Goal: Transaction & Acquisition: Book appointment/travel/reservation

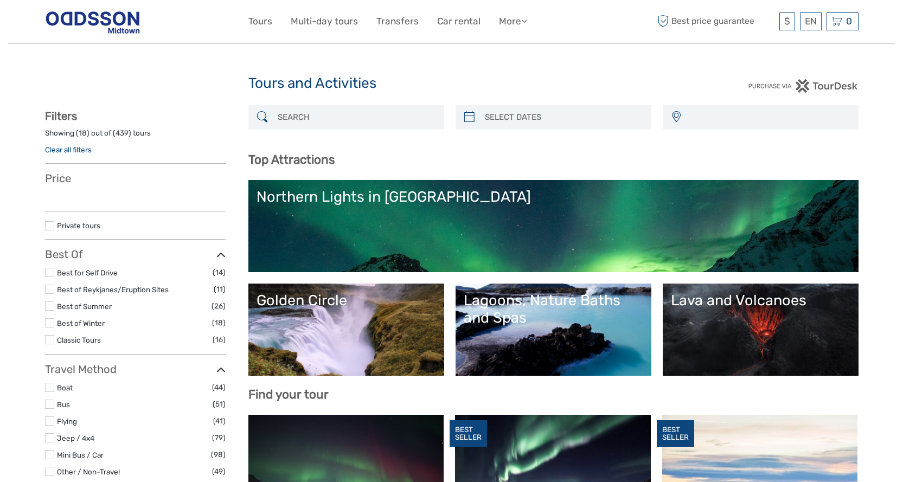
select select
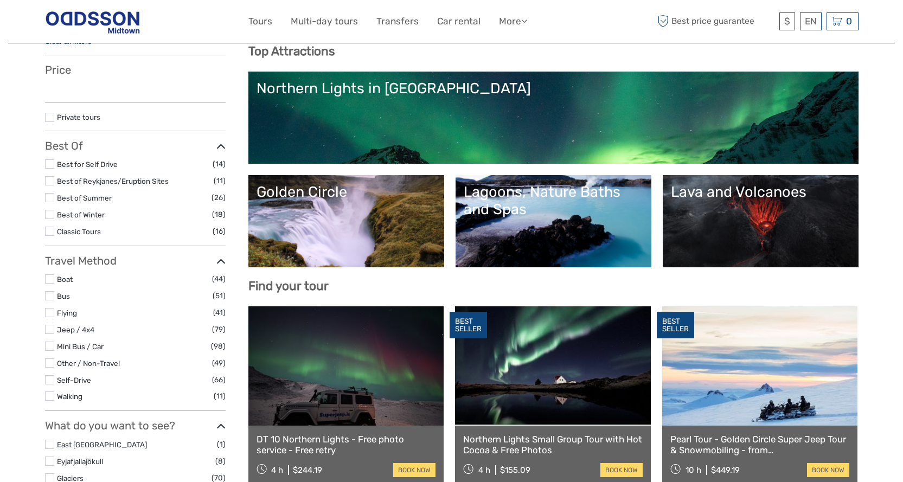
select select
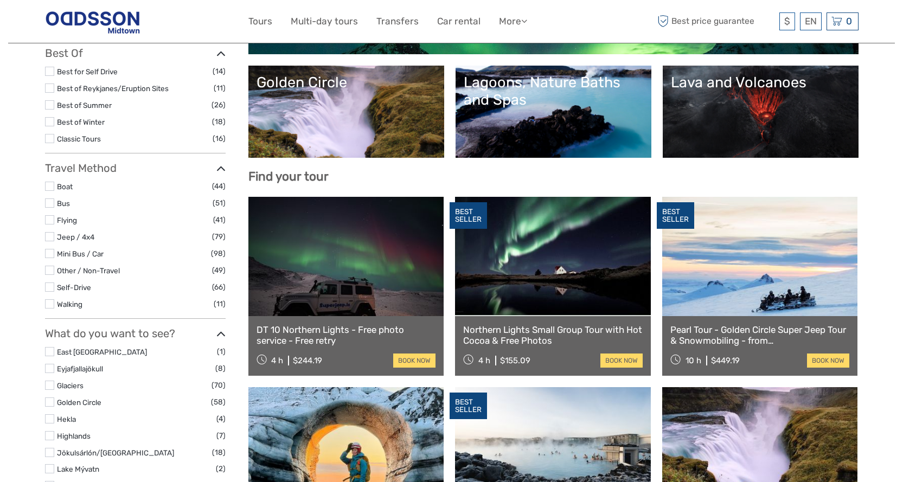
scroll to position [217, 0]
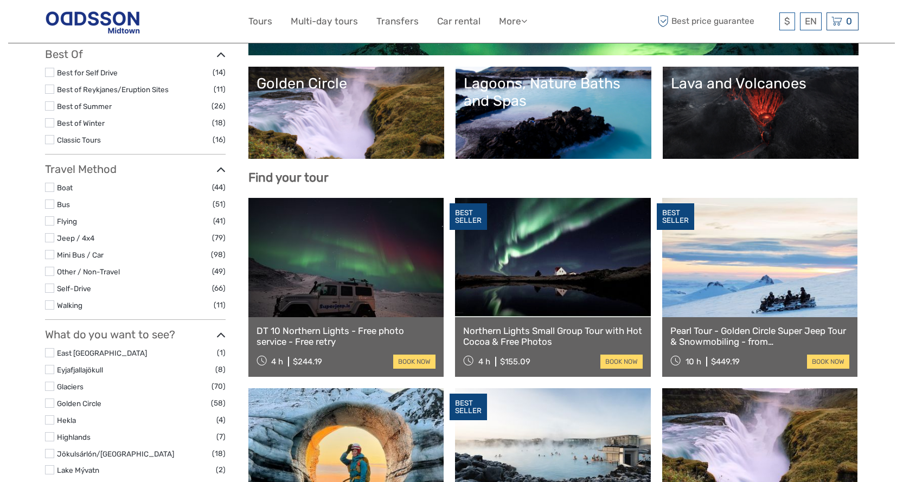
click at [541, 278] on link at bounding box center [553, 257] width 196 height 119
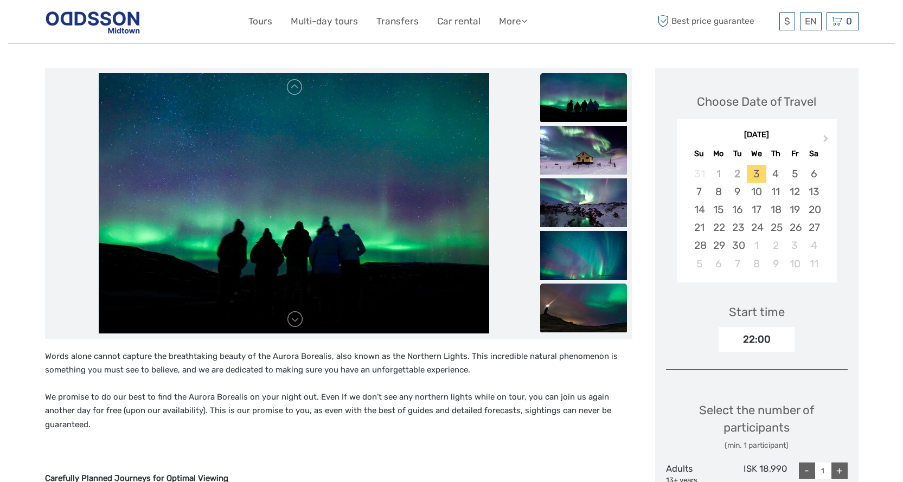
scroll to position [109, 0]
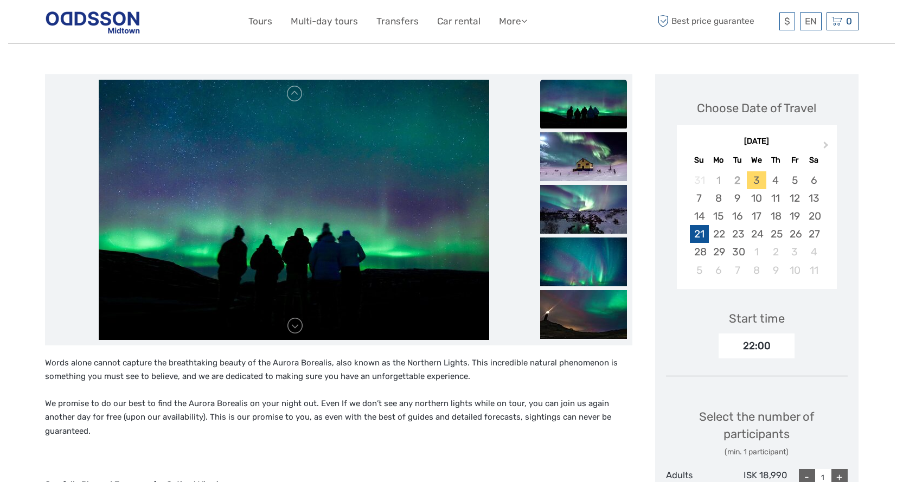
click at [699, 236] on div "21" at bounding box center [699, 234] width 19 height 18
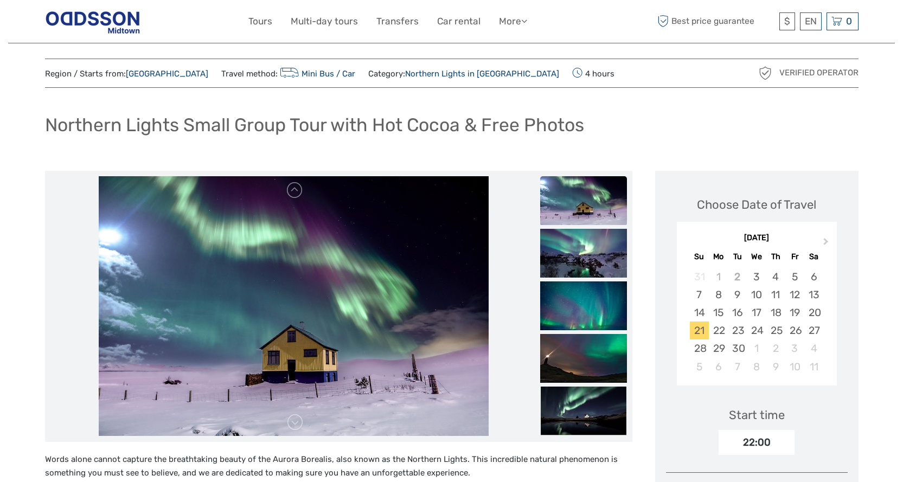
scroll to position [0, 0]
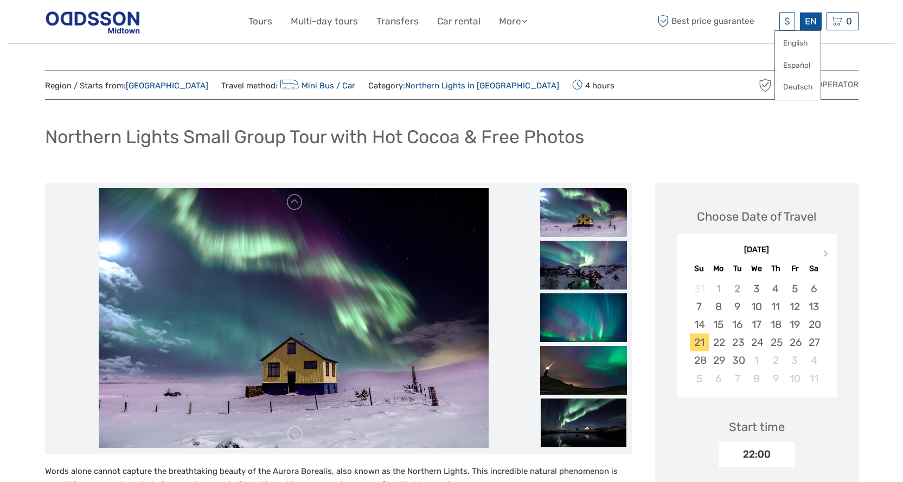
click at [816, 24] on div "EN English Español Deutsch" at bounding box center [811, 21] width 22 height 18
click at [786, 24] on span "$" at bounding box center [787, 21] width 6 height 11
click at [767, 87] on link "$" at bounding box center [775, 88] width 37 height 20
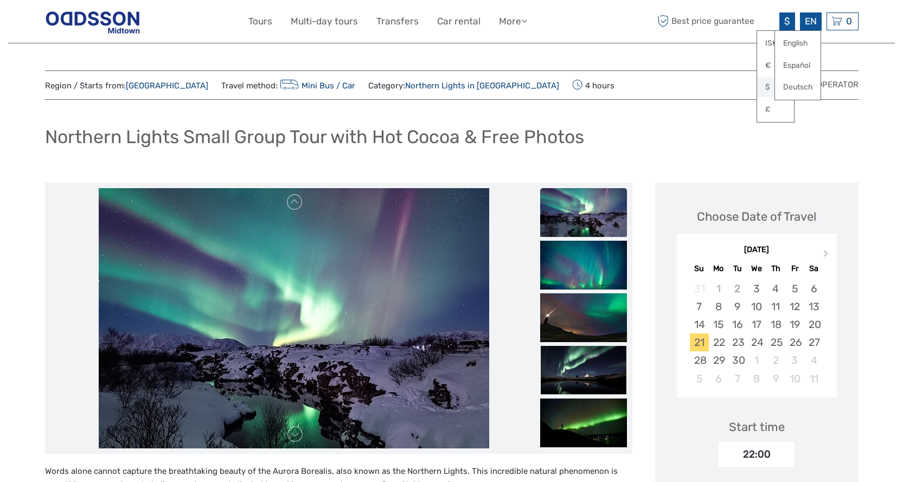
click at [764, 90] on link "$" at bounding box center [775, 88] width 37 height 20
click at [806, 21] on div "EN English Español Deutsch" at bounding box center [811, 21] width 22 height 18
click at [800, 40] on link "English" at bounding box center [798, 44] width 46 height 20
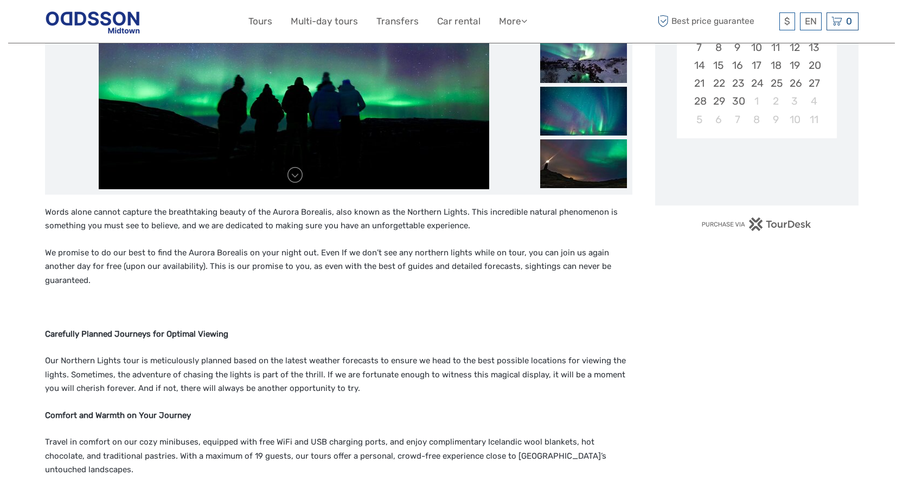
scroll to position [163, 0]
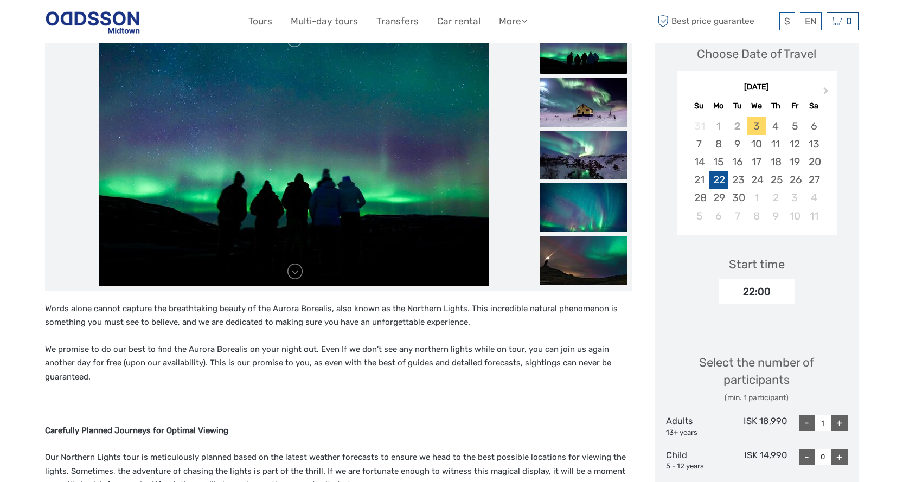
click at [718, 181] on div "22" at bounding box center [718, 180] width 19 height 18
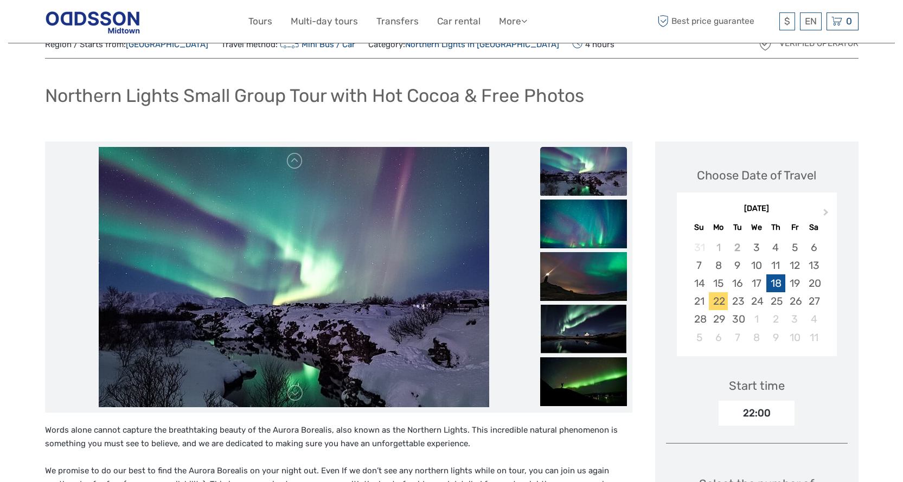
scroll to position [0, 0]
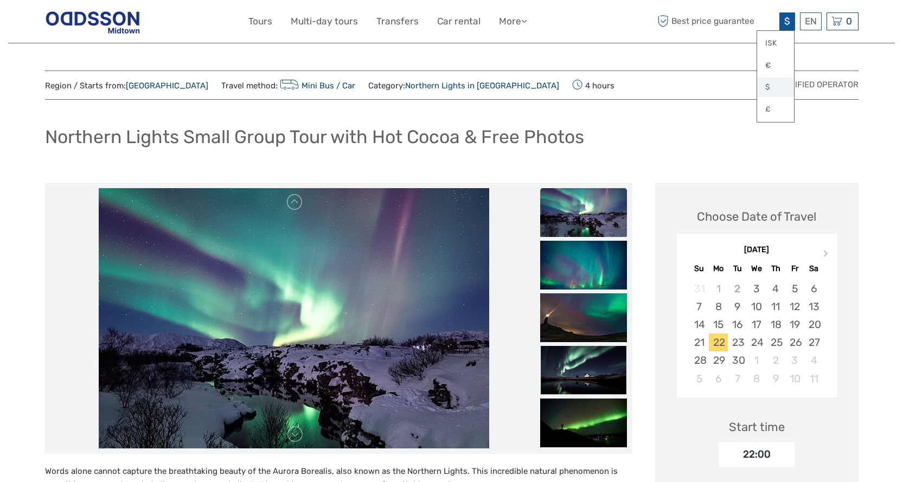
click at [769, 88] on link "$" at bounding box center [775, 88] width 37 height 20
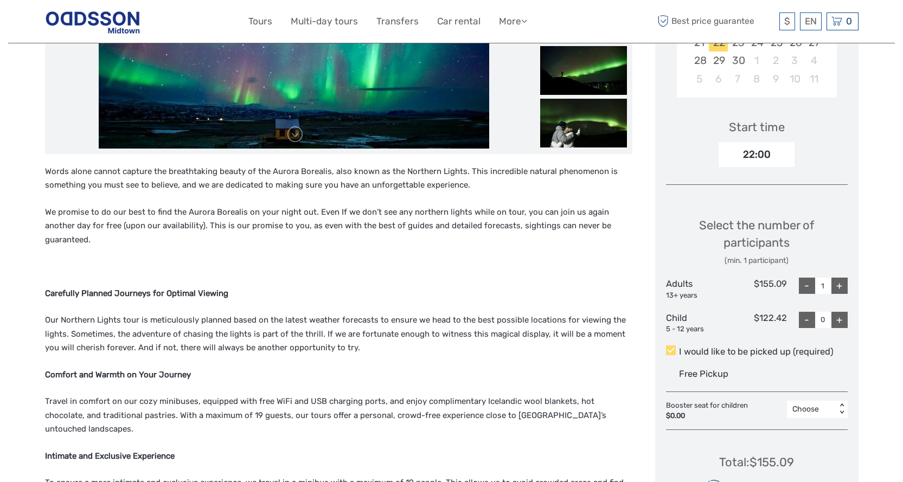
scroll to position [380, 0]
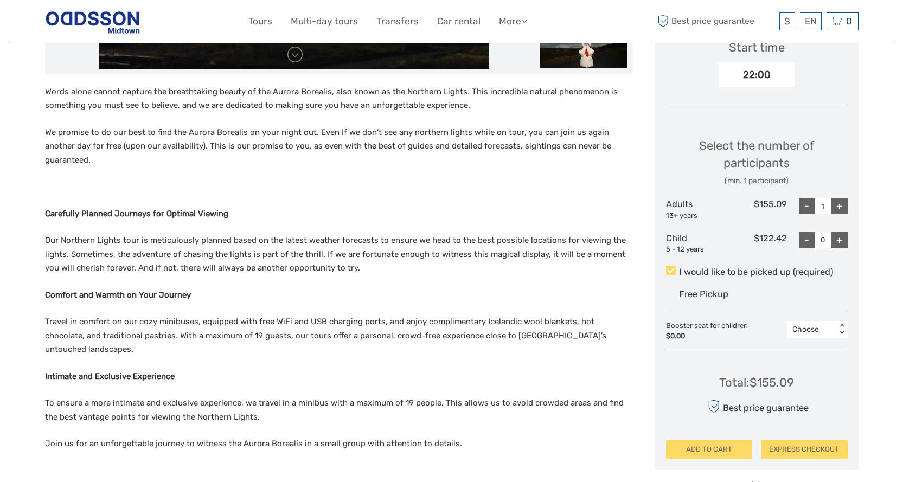
click at [841, 205] on div "+" at bounding box center [840, 206] width 16 height 16
type input "3"
click at [845, 236] on div "+" at bounding box center [840, 240] width 16 height 16
type input "1"
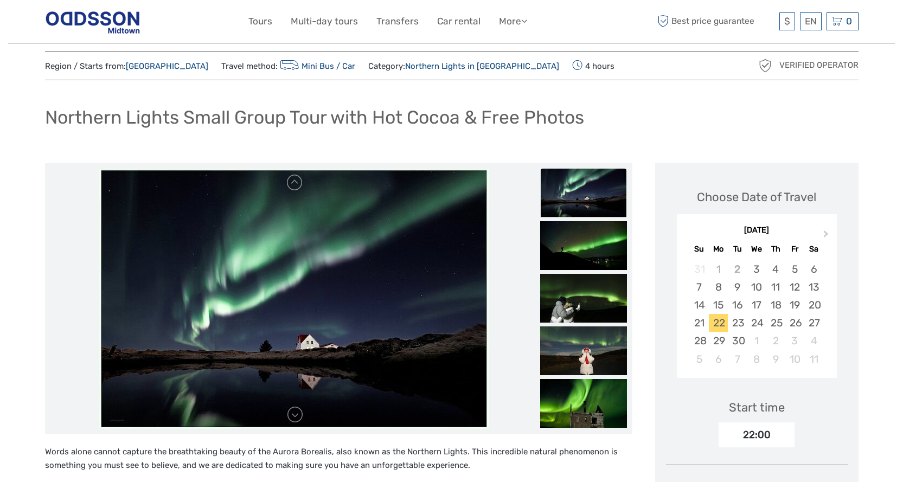
scroll to position [0, 0]
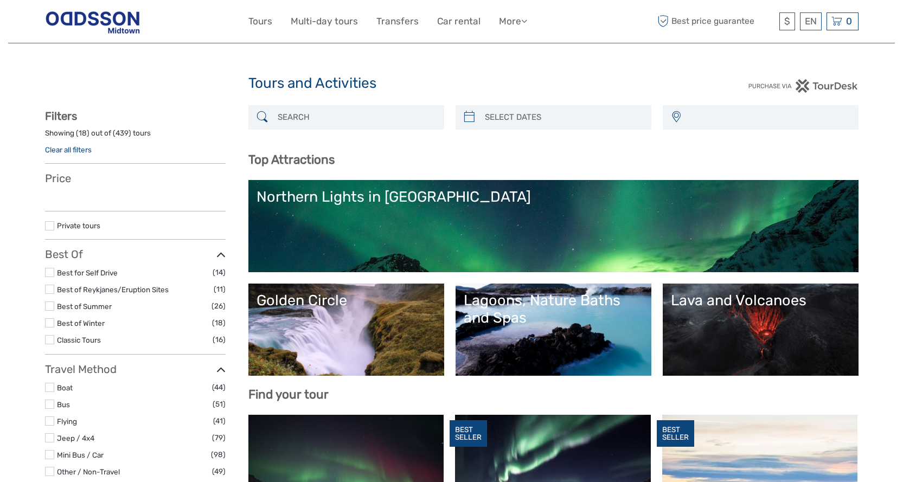
select select
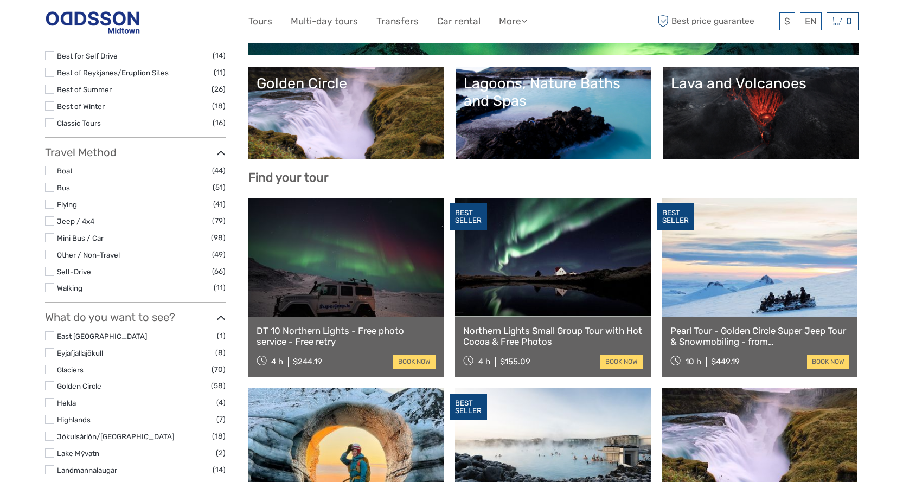
select select
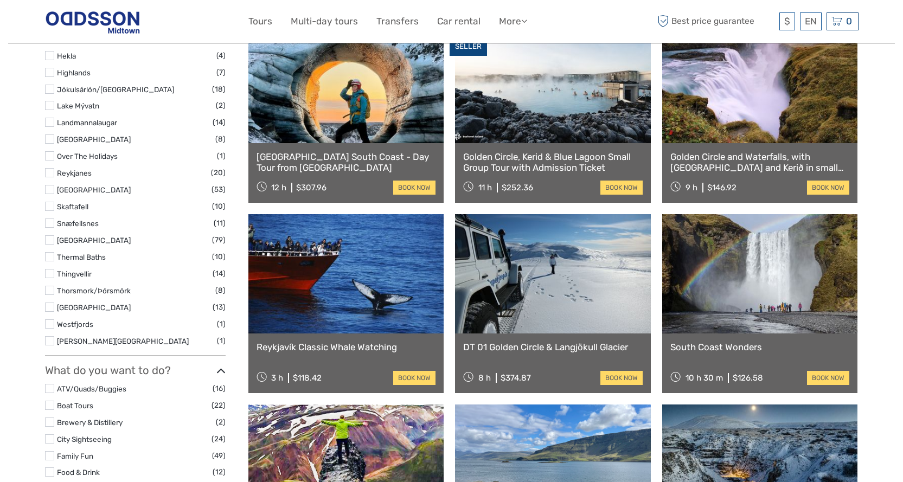
scroll to position [434, 0]
